Goal: Use online tool/utility

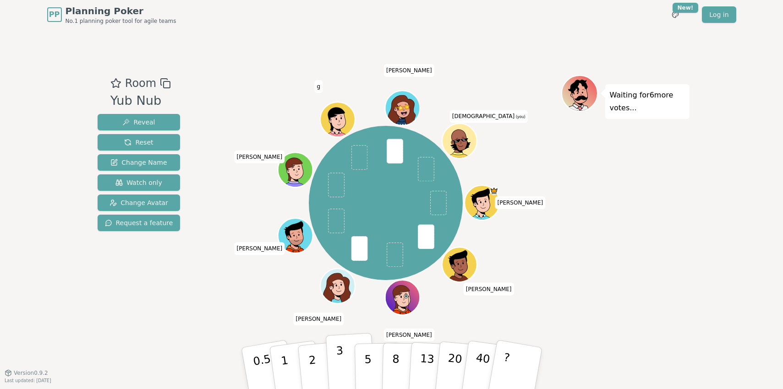
click at [341, 359] on p "3" at bounding box center [340, 370] width 10 height 50
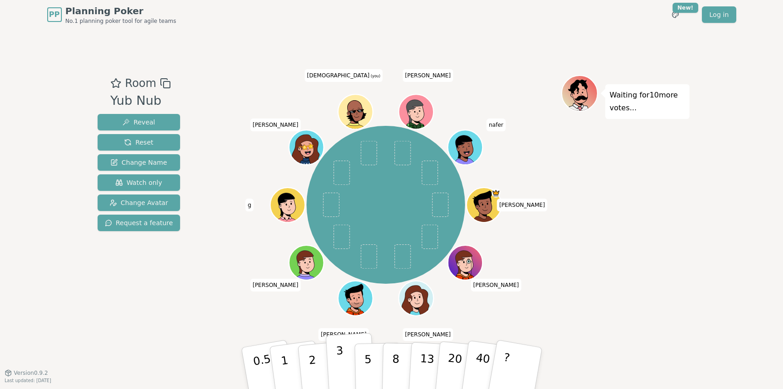
click at [340, 366] on p "3" at bounding box center [340, 370] width 10 height 50
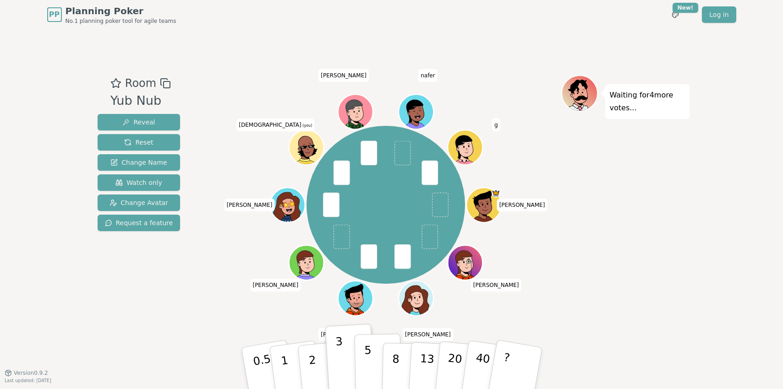
click at [362, 355] on button "5" at bounding box center [377, 369] width 47 height 70
click at [344, 357] on button "3" at bounding box center [350, 368] width 50 height 71
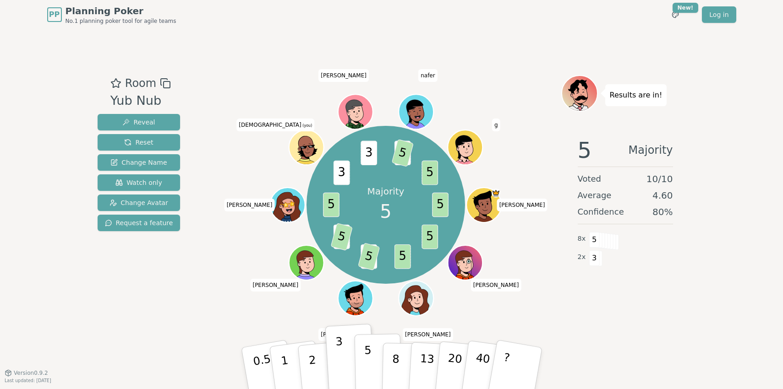
click at [364, 366] on button "5" at bounding box center [377, 369] width 47 height 70
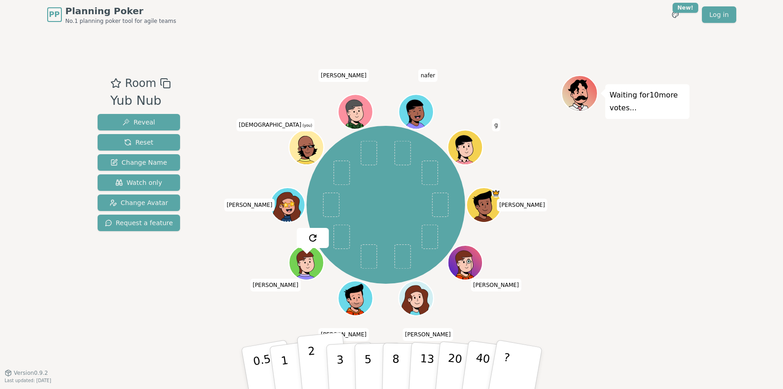
click at [312, 362] on p "2" at bounding box center [313, 370] width 12 height 50
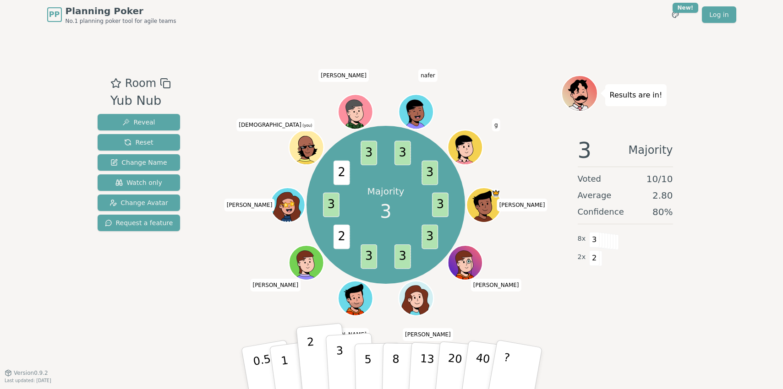
click at [343, 356] on button "3" at bounding box center [350, 368] width 50 height 71
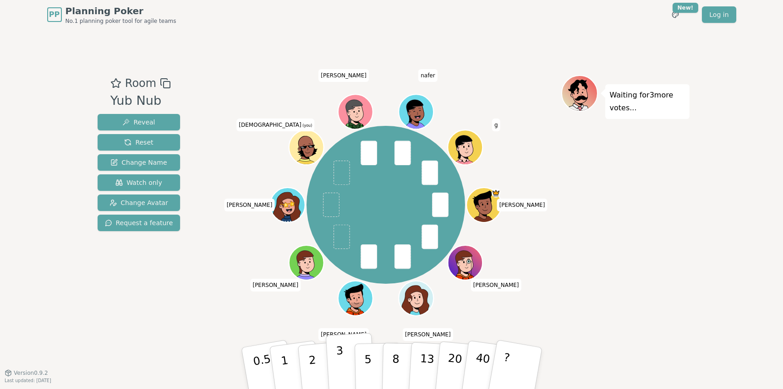
click at [346, 361] on button "3" at bounding box center [350, 368] width 50 height 71
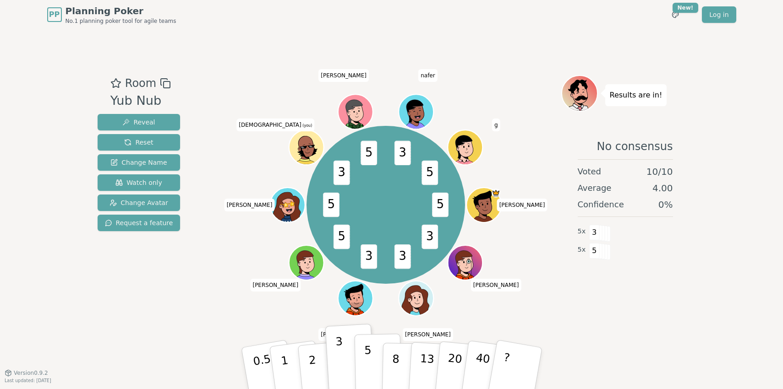
click at [370, 368] on p "5" at bounding box center [368, 368] width 8 height 49
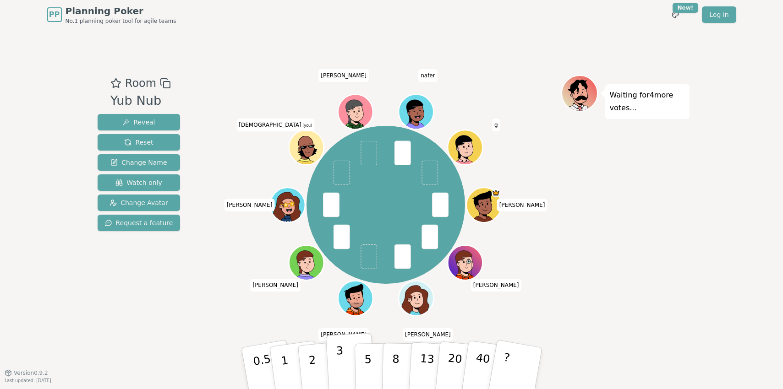
click at [338, 359] on p "3" at bounding box center [340, 370] width 10 height 50
click at [342, 363] on p "3" at bounding box center [340, 370] width 10 height 50
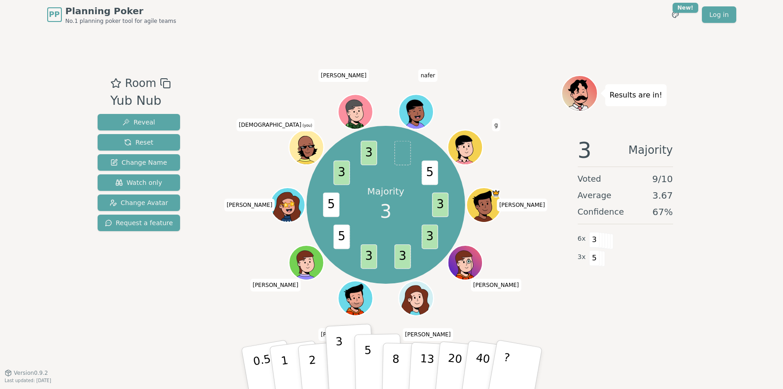
click at [368, 360] on p "5" at bounding box center [368, 368] width 8 height 49
